Goal: Transaction & Acquisition: Register for event/course

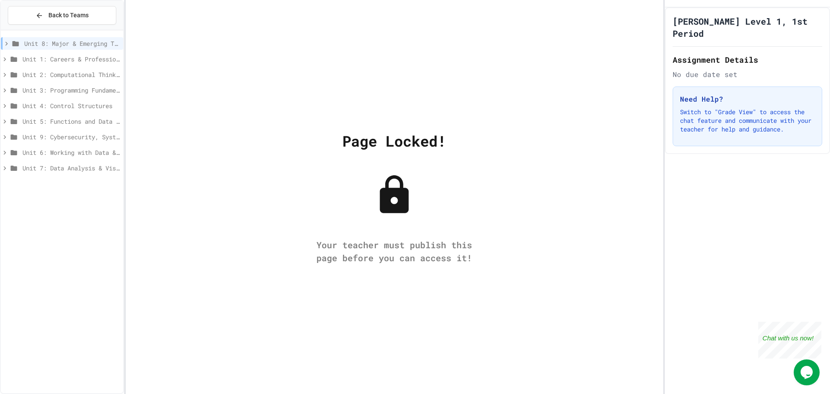
click at [62, 117] on span "Unit 5: Functions and Data Structures" at bounding box center [70, 121] width 97 height 9
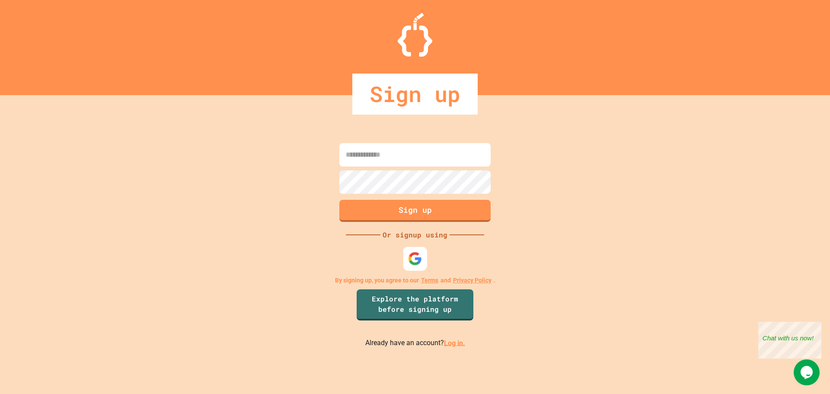
click at [410, 263] on img at bounding box center [415, 258] width 14 height 14
click at [416, 265] on img at bounding box center [415, 258] width 14 height 14
